Goal: Task Accomplishment & Management: Use online tool/utility

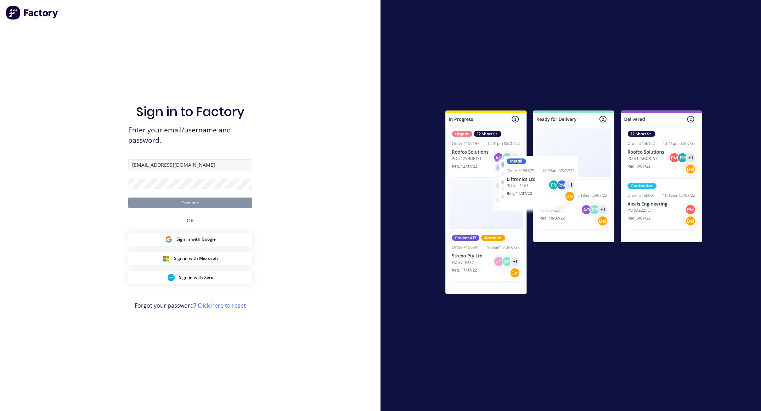
click at [192, 168] on input "[EMAIL_ADDRESS][DOMAIN_NAME]" at bounding box center [190, 164] width 124 height 11
type input "g"
click at [128, 198] on button "Continue" at bounding box center [190, 203] width 124 height 11
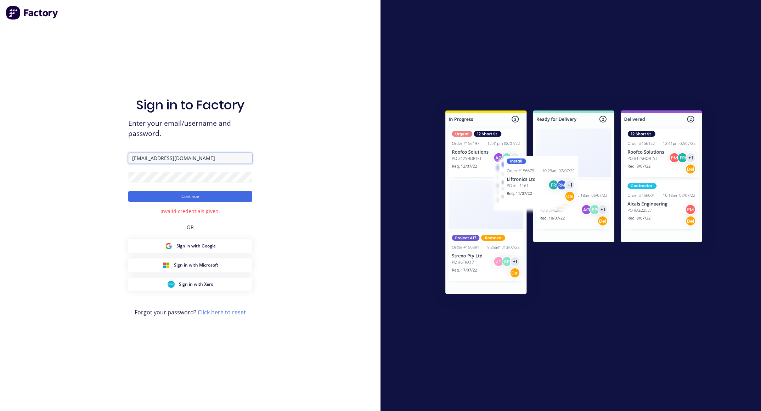
drag, startPoint x: 192, startPoint y: 158, endPoint x: 106, endPoint y: 171, distance: 86.4
click at [106, 171] on div "Sign in to Factory Enter your email/username and password. [EMAIL_ADDRESS][DOMA…" at bounding box center [190, 205] width 380 height 411
type input "[EMAIL_ADDRESS][DOMAIN_NAME]"
click at [158, 171] on form "[EMAIL_ADDRESS][DOMAIN_NAME] Continue" at bounding box center [190, 177] width 124 height 49
click at [169, 197] on button "Continue" at bounding box center [190, 196] width 124 height 11
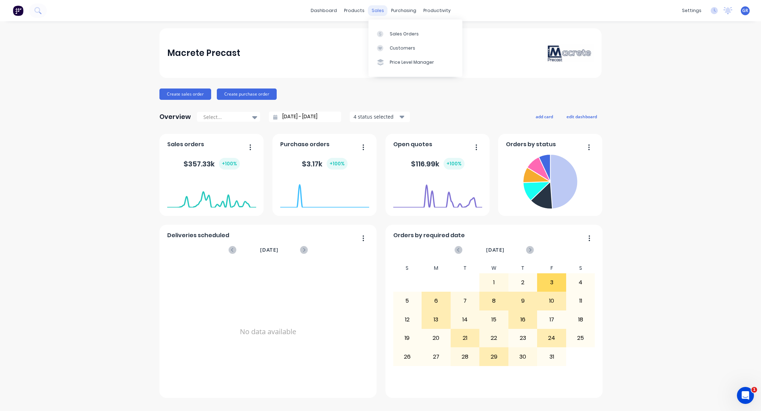
click at [375, 9] on div "sales" at bounding box center [377, 10] width 19 height 11
click at [398, 33] on div "Sales Orders" at bounding box center [404, 34] width 29 height 6
